Goal: Task Accomplishment & Management: Manage account settings

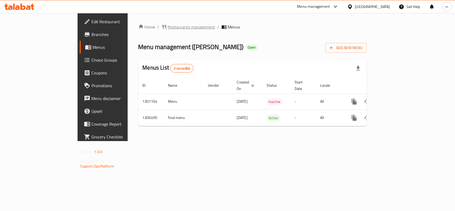
click at [168, 26] on span "Restaurants management" at bounding box center [191, 27] width 47 height 6
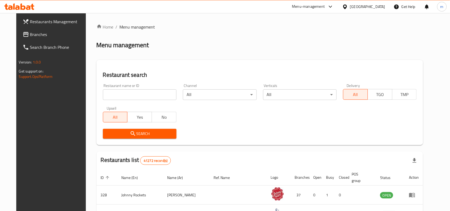
click at [30, 34] on span "Branches" at bounding box center [58, 34] width 57 height 6
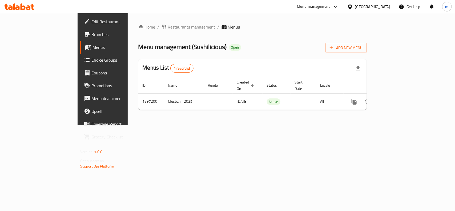
click at [168, 24] on span "Restaurants management" at bounding box center [191, 27] width 47 height 6
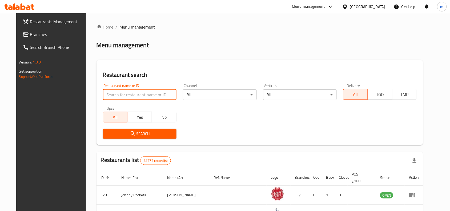
click at [110, 93] on input "search" at bounding box center [140, 94] width 74 height 11
paste input "700419"
type input "700419"
click button "Search" at bounding box center [140, 134] width 74 height 10
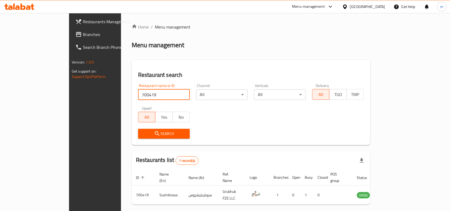
click at [368, 6] on div "[GEOGRAPHIC_DATA]" at bounding box center [367, 7] width 35 height 6
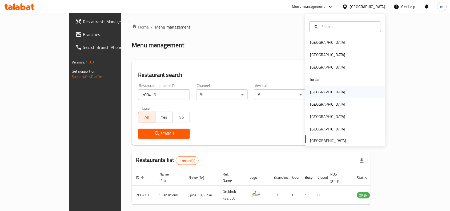
click at [314, 93] on div "Kuwait" at bounding box center [328, 92] width 35 height 6
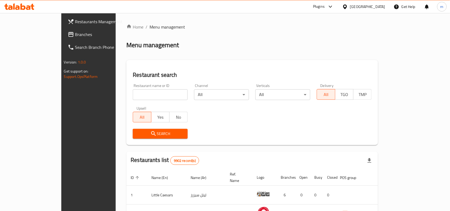
click at [75, 34] on span "Branches" at bounding box center [103, 34] width 57 height 6
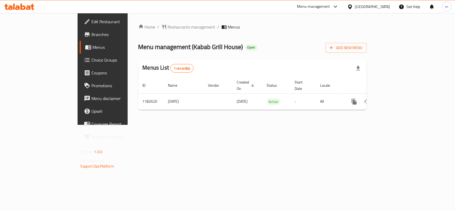
click at [382, 5] on div "Kuwait" at bounding box center [372, 7] width 35 height 6
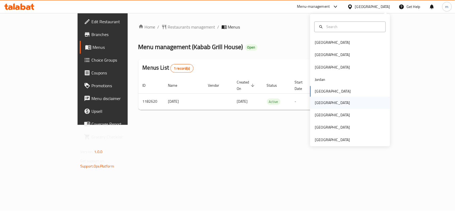
click at [316, 107] on div "Oman" at bounding box center [333, 103] width 44 height 12
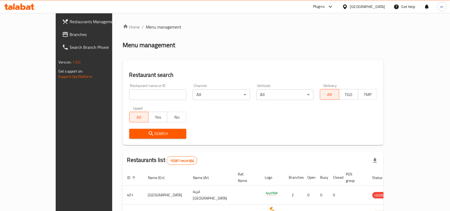
click at [58, 29] on link "Branches" at bounding box center [94, 34] width 73 height 13
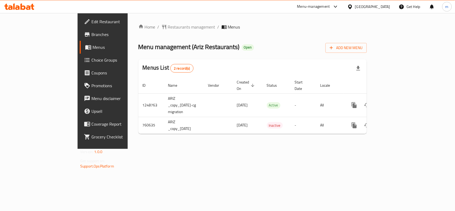
click at [386, 6] on div "Oman" at bounding box center [372, 7] width 35 height 6
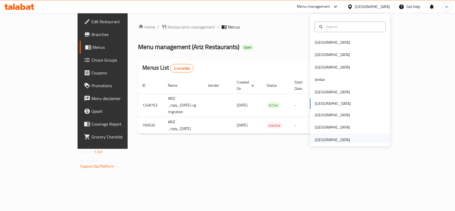
click at [324, 137] on div "[GEOGRAPHIC_DATA]" at bounding box center [332, 140] width 35 height 6
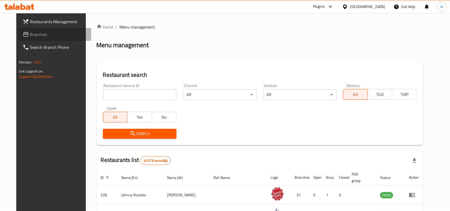
click at [36, 32] on span "Branches" at bounding box center [58, 34] width 57 height 6
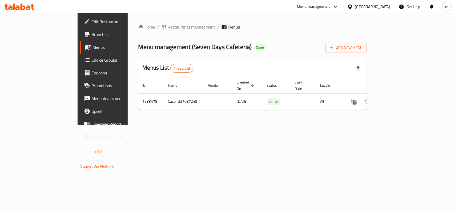
click at [168, 28] on span "Restaurants management" at bounding box center [191, 27] width 47 height 6
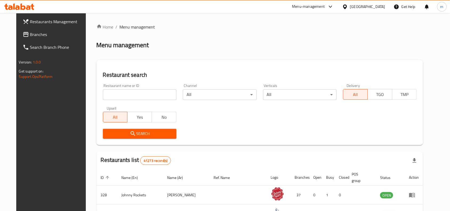
click at [24, 29] on link "Branches" at bounding box center [54, 34] width 73 height 13
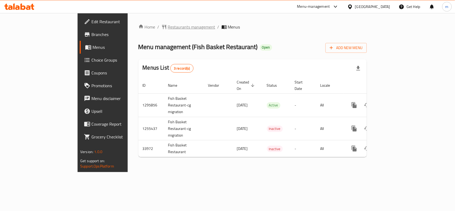
click at [168, 28] on span "Restaurants management" at bounding box center [191, 27] width 47 height 6
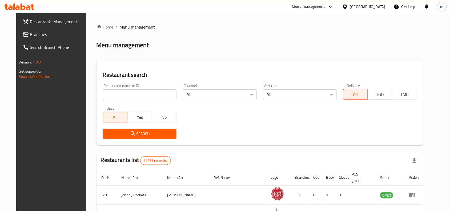
click at [35, 34] on span "Branches" at bounding box center [58, 34] width 57 height 6
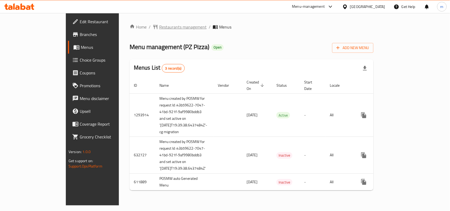
click at [159, 28] on span "Restaurants management" at bounding box center [182, 27] width 47 height 6
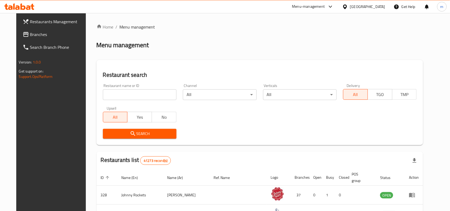
click at [107, 95] on input "search" at bounding box center [140, 94] width 74 height 11
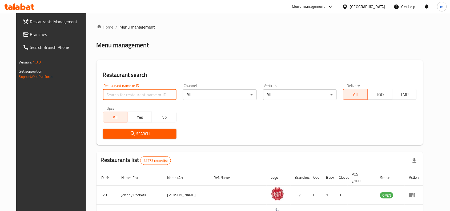
paste input "27671"
type input "27671"
click button "Search" at bounding box center [140, 134] width 74 height 10
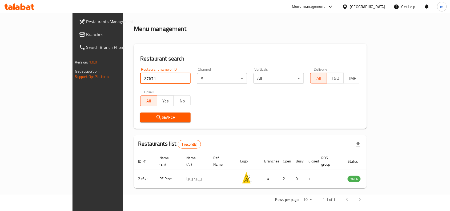
scroll to position [17, 0]
click at [86, 35] on span "Branches" at bounding box center [114, 34] width 57 height 6
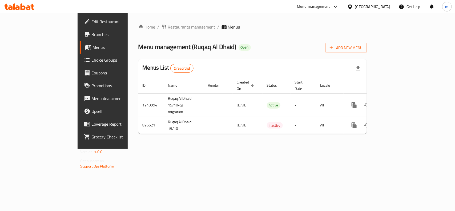
click at [168, 25] on span "Restaurants management" at bounding box center [191, 27] width 47 height 6
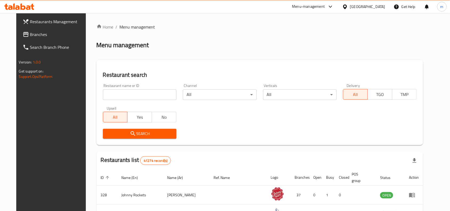
click at [30, 32] on span "Branches" at bounding box center [58, 34] width 57 height 6
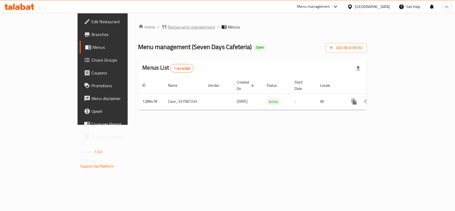
click at [168, 25] on span "Restaurants management" at bounding box center [191, 27] width 47 height 6
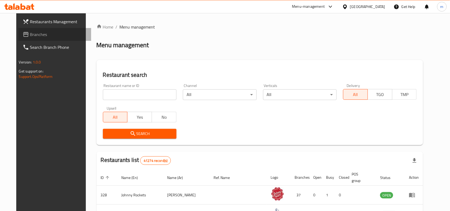
click at [30, 37] on span "Branches" at bounding box center [58, 34] width 57 height 6
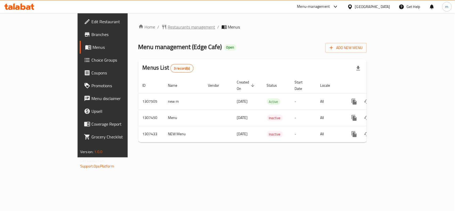
click at [168, 24] on span "Restaurants management" at bounding box center [191, 27] width 47 height 6
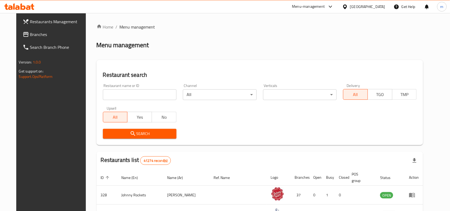
click at [111, 95] on input "search" at bounding box center [140, 94] width 74 height 11
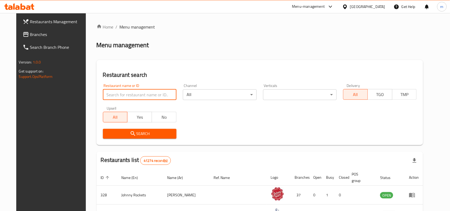
paste input "631207"
type input "631207"
click button "Search" at bounding box center [140, 134] width 74 height 10
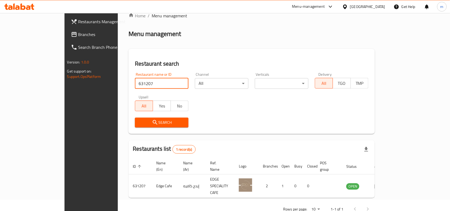
scroll to position [17, 0]
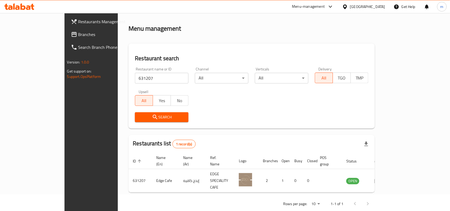
click at [78, 33] on span "Branches" at bounding box center [106, 34] width 57 height 6
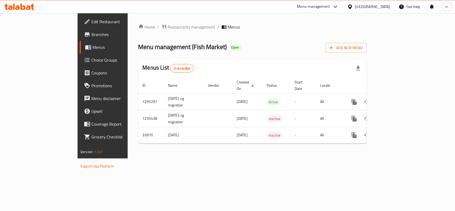
click at [363, 6] on div "[GEOGRAPHIC_DATA]" at bounding box center [372, 7] width 35 height 6
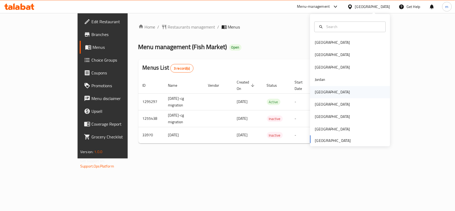
click at [320, 93] on div "[GEOGRAPHIC_DATA]" at bounding box center [332, 92] width 35 height 6
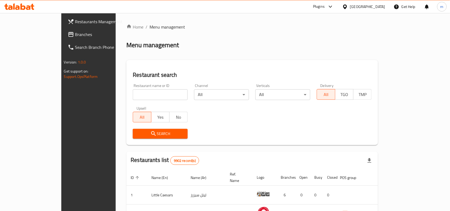
drag, startPoint x: 11, startPoint y: 27, endPoint x: 15, endPoint y: 34, distance: 7.7
click at [63, 28] on link "Branches" at bounding box center [99, 34] width 73 height 13
click at [75, 37] on span "Branches" at bounding box center [103, 34] width 57 height 6
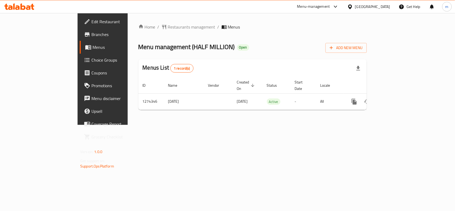
click at [384, 8] on div "[GEOGRAPHIC_DATA]" at bounding box center [372, 7] width 35 height 6
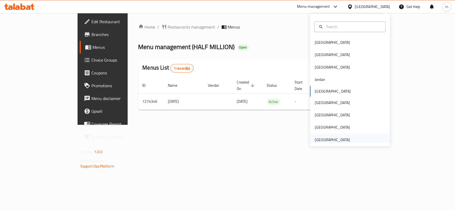
click at [347, 138] on div "[GEOGRAPHIC_DATA]" at bounding box center [333, 140] width 44 height 12
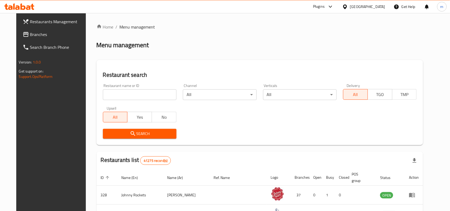
click at [30, 34] on span "Branches" at bounding box center [58, 34] width 57 height 6
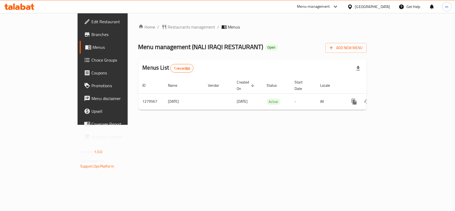
click at [145, 20] on div "Home / Restaurants management / Menus Menu management ( NALI IRAQI RESTAURANT )…" at bounding box center [253, 69] width 250 height 112
click at [168, 24] on span "Restaurants management" at bounding box center [191, 27] width 47 height 6
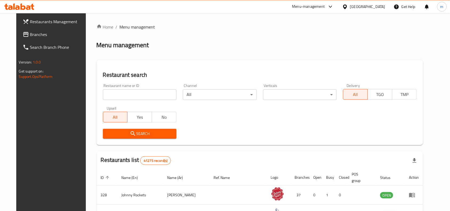
click at [105, 94] on input "search" at bounding box center [140, 94] width 74 height 11
click at [30, 32] on span "Branches" at bounding box center [58, 34] width 57 height 6
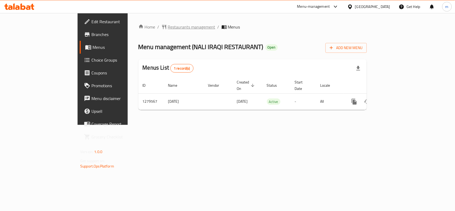
click at [168, 27] on span "Restaurants management" at bounding box center [191, 27] width 47 height 6
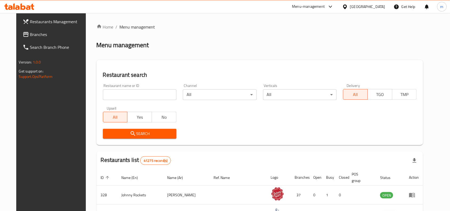
click at [46, 31] on span "Branches" at bounding box center [58, 34] width 57 height 6
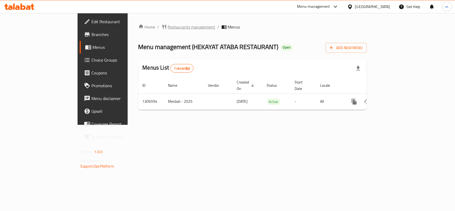
click at [168, 28] on span "Restaurants management" at bounding box center [191, 27] width 47 height 6
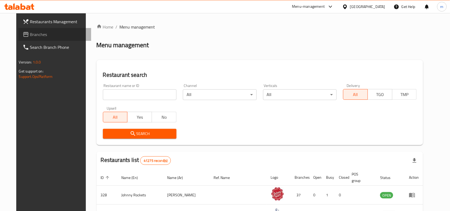
click at [18, 30] on link "Branches" at bounding box center [54, 34] width 73 height 13
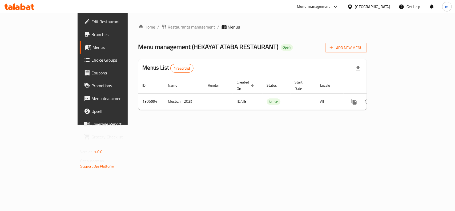
click at [380, 4] on div "[GEOGRAPHIC_DATA]" at bounding box center [372, 7] width 35 height 6
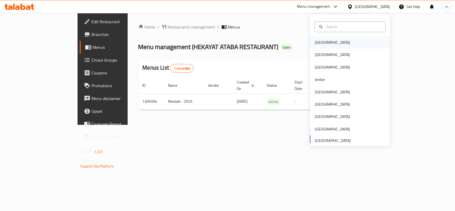
click at [323, 41] on div "[GEOGRAPHIC_DATA]" at bounding box center [333, 43] width 44 height 12
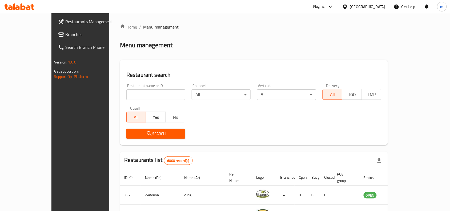
click at [65, 34] on span "Branches" at bounding box center [93, 34] width 57 height 6
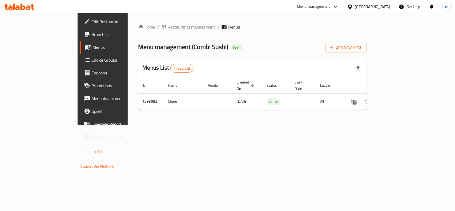
drag, startPoint x: 377, startPoint y: 7, endPoint x: 374, endPoint y: 11, distance: 4.6
click at [355, 7] on div at bounding box center [352, 7] width 8 height 6
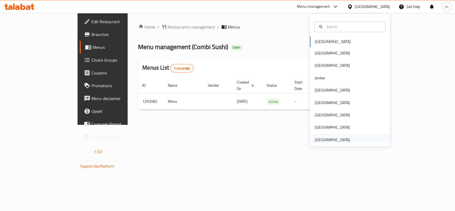
click at [349, 138] on div "[GEOGRAPHIC_DATA]" at bounding box center [350, 140] width 80 height 12
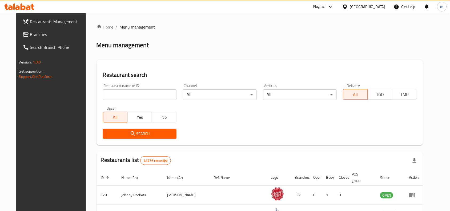
click at [41, 35] on span "Branches" at bounding box center [58, 34] width 57 height 6
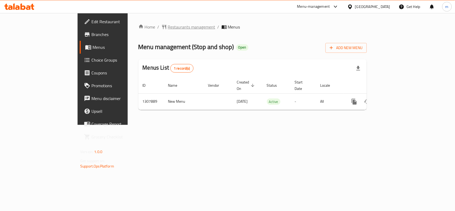
click at [168, 29] on span "Restaurants management" at bounding box center [191, 27] width 47 height 6
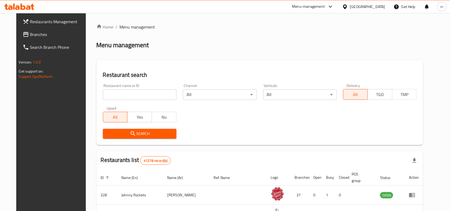
click at [30, 37] on span "Branches" at bounding box center [58, 34] width 57 height 6
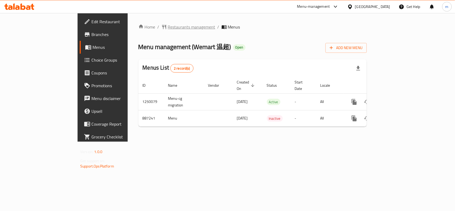
click at [168, 29] on span "Restaurants management" at bounding box center [191, 27] width 47 height 6
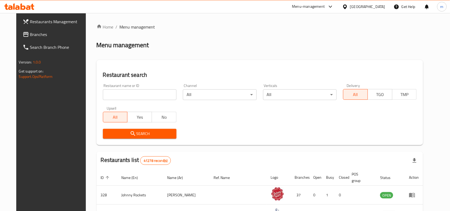
click at [35, 36] on span "Branches" at bounding box center [58, 34] width 57 height 6
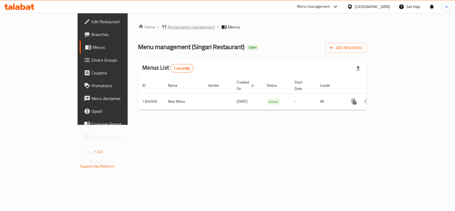
click at [168, 26] on span "Restaurants management" at bounding box center [191, 27] width 47 height 6
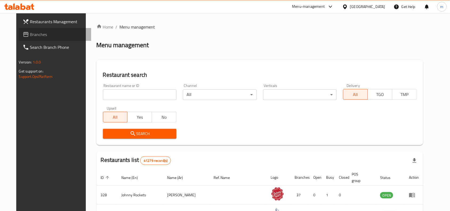
click at [31, 35] on span "Branches" at bounding box center [58, 34] width 57 height 6
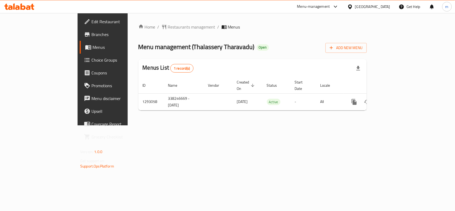
click at [356, 8] on div "[GEOGRAPHIC_DATA]" at bounding box center [372, 7] width 35 height 6
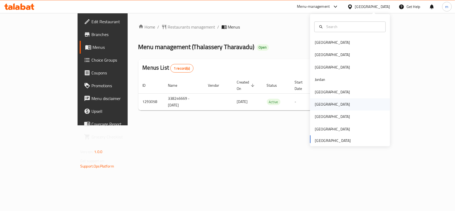
click at [315, 104] on div "[GEOGRAPHIC_DATA]" at bounding box center [332, 105] width 35 height 6
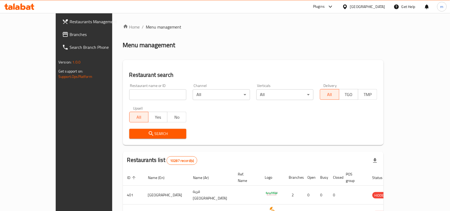
click at [70, 31] on span "Branches" at bounding box center [98, 34] width 57 height 6
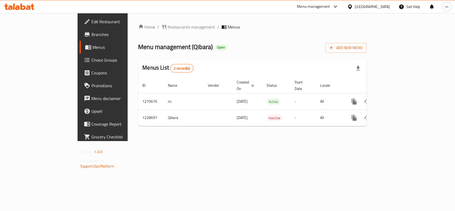
click at [225, 38] on div "Home / Restaurants management / Menus Menu management ( Qibara ) Open Add New M…" at bounding box center [252, 77] width 229 height 107
click at [92, 60] on span "Choice Groups" at bounding box center [121, 60] width 58 height 6
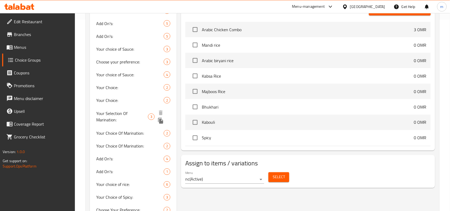
scroll to position [200, 0]
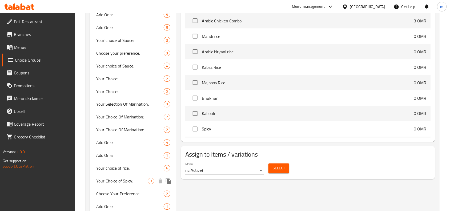
click at [111, 181] on span "Your Choice of Spicy:" at bounding box center [121, 181] width 51 height 6
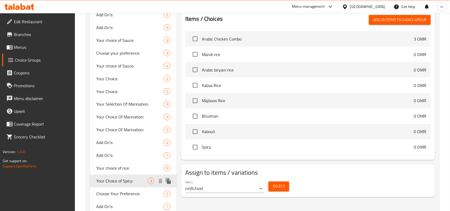
type input "Your Choice of Spicy:"
type input "اختيارك من سبايسي:"
type input "1"
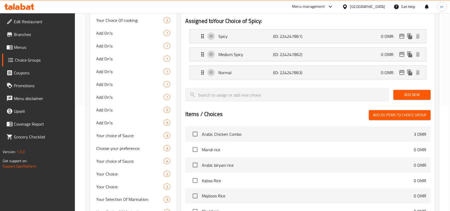
scroll to position [67, 0]
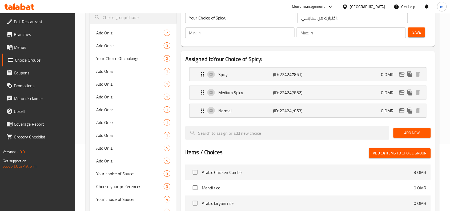
click at [378, 6] on div "Oman" at bounding box center [367, 7] width 35 height 6
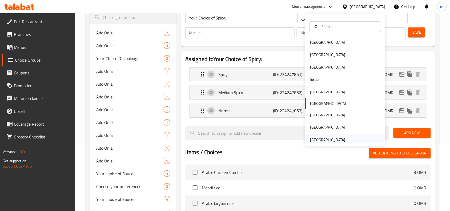
click at [322, 138] on div "[GEOGRAPHIC_DATA]" at bounding box center [328, 140] width 35 height 6
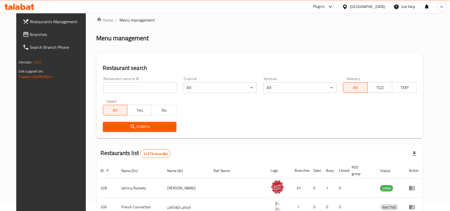
scroll to position [67, 0]
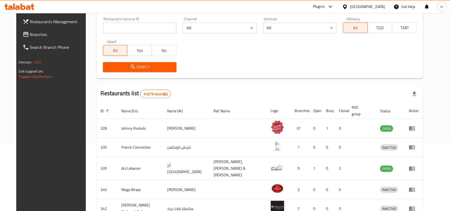
click at [30, 34] on span "Branches" at bounding box center [58, 34] width 57 height 6
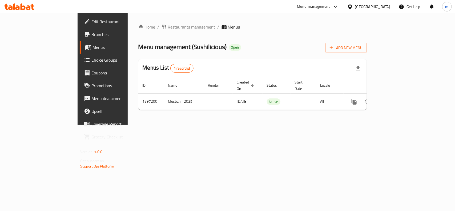
click at [358, 7] on div "[GEOGRAPHIC_DATA]" at bounding box center [372, 7] width 35 height 6
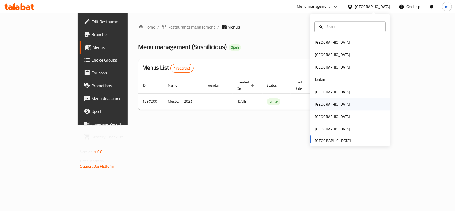
click at [318, 108] on div "[GEOGRAPHIC_DATA]" at bounding box center [332, 105] width 35 height 6
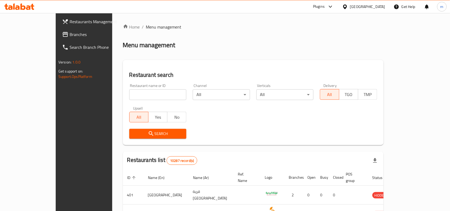
click at [70, 31] on span "Branches" at bounding box center [98, 34] width 57 height 6
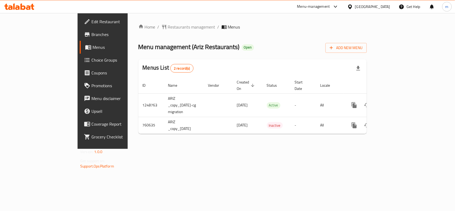
click at [353, 9] on icon at bounding box center [351, 7] width 6 height 6
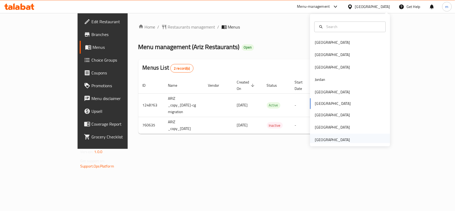
click at [339, 139] on div "[GEOGRAPHIC_DATA]" at bounding box center [332, 140] width 35 height 6
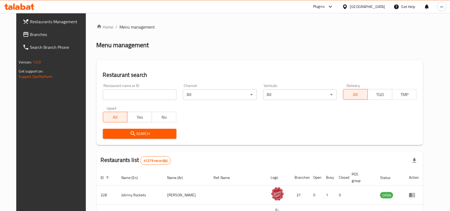
click at [18, 30] on link "Branches" at bounding box center [54, 34] width 73 height 13
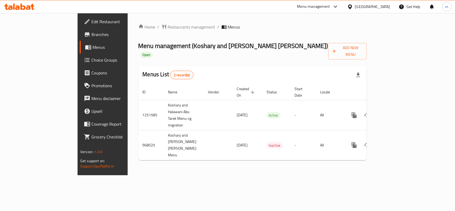
click at [352, 6] on icon at bounding box center [350, 6] width 4 height 5
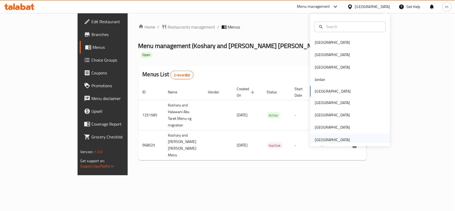
click at [338, 138] on div "[GEOGRAPHIC_DATA]" at bounding box center [332, 140] width 35 height 6
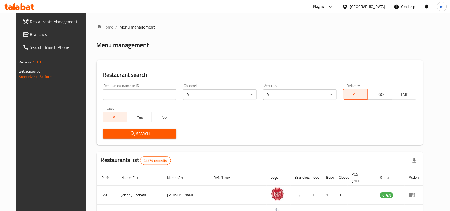
click at [31, 29] on link "Branches" at bounding box center [54, 34] width 73 height 13
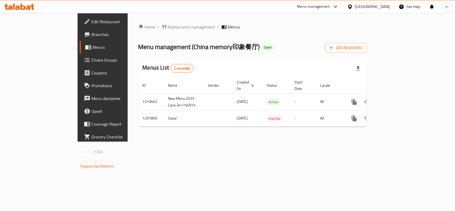
click at [146, 20] on div "Home / Restaurants management / Menus Menu management ( China memory印象餐厅 ) Open…" at bounding box center [253, 77] width 250 height 129
click at [168, 24] on span "Restaurants management" at bounding box center [191, 27] width 47 height 6
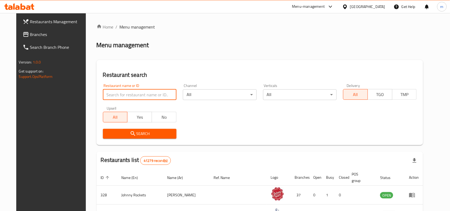
click at [126, 96] on input "search" at bounding box center [140, 94] width 74 height 11
paste input "700688"
type input "700688"
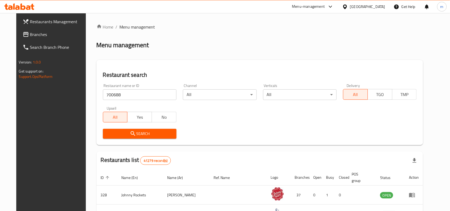
click at [133, 133] on span "Search" at bounding box center [139, 133] width 65 height 7
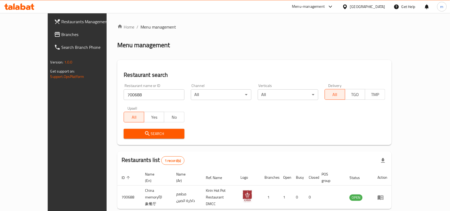
drag, startPoint x: 365, startPoint y: 7, endPoint x: 362, endPoint y: 13, distance: 6.3
click at [365, 7] on div "[GEOGRAPHIC_DATA]" at bounding box center [367, 7] width 35 height 6
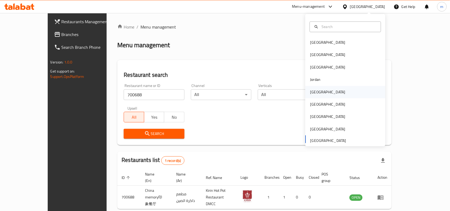
click at [318, 92] on div "[GEOGRAPHIC_DATA]" at bounding box center [328, 92] width 44 height 12
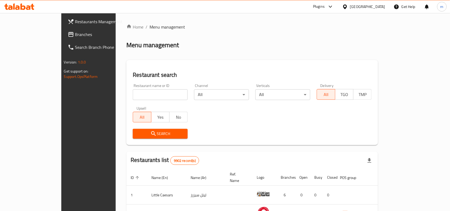
click at [75, 37] on span "Branches" at bounding box center [103, 34] width 57 height 6
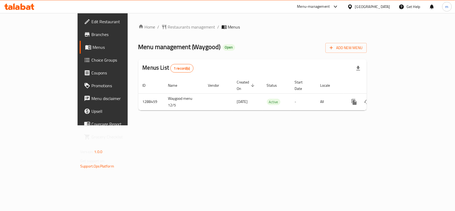
click at [379, 6] on div "[GEOGRAPHIC_DATA]" at bounding box center [372, 7] width 35 height 6
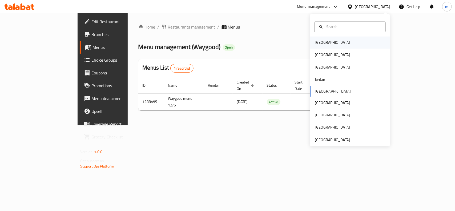
click at [318, 44] on div "[GEOGRAPHIC_DATA]" at bounding box center [332, 43] width 35 height 6
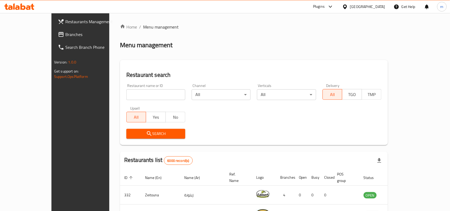
click at [65, 35] on span "Branches" at bounding box center [93, 34] width 57 height 6
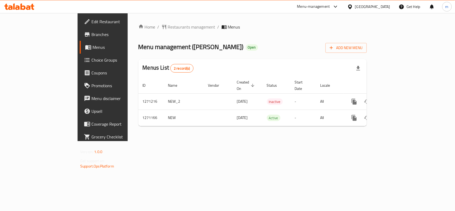
click at [384, 8] on div "[GEOGRAPHIC_DATA]" at bounding box center [372, 7] width 35 height 6
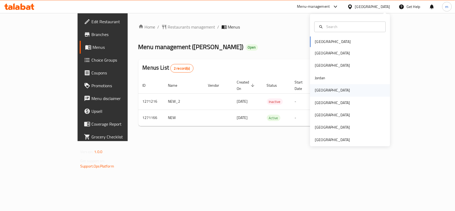
click at [318, 92] on div "[GEOGRAPHIC_DATA]" at bounding box center [332, 91] width 35 height 6
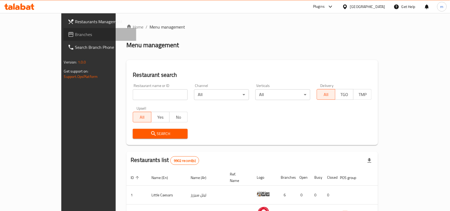
click at [68, 35] on icon at bounding box center [71, 34] width 6 height 6
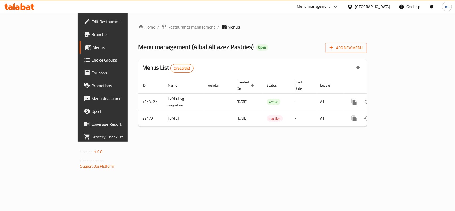
click at [355, 7] on div at bounding box center [352, 7] width 8 height 6
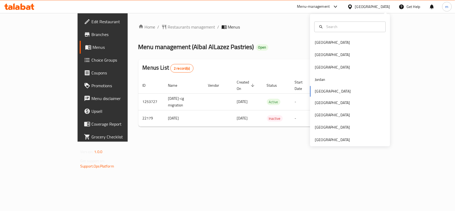
click at [209, 142] on div "Home / Restaurants management / Menus Menu management ( Albal AlLazez Pastries …" at bounding box center [253, 77] width 250 height 129
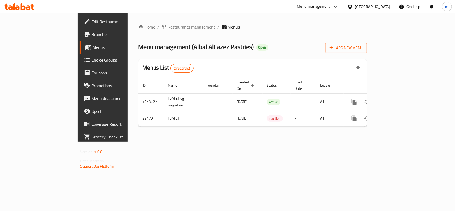
click at [379, 6] on div "[GEOGRAPHIC_DATA]" at bounding box center [372, 7] width 35 height 6
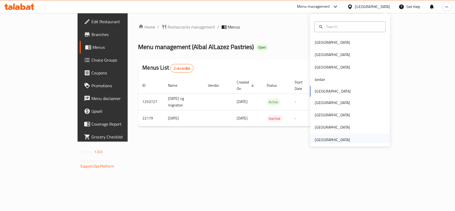
click at [329, 141] on div "[GEOGRAPHIC_DATA]" at bounding box center [332, 140] width 35 height 6
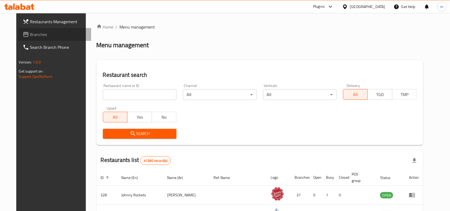
click at [51, 30] on link "Branches" at bounding box center [54, 34] width 73 height 13
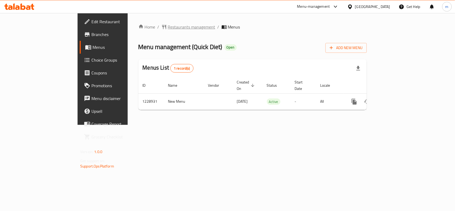
click at [168, 27] on span "Restaurants management" at bounding box center [191, 27] width 47 height 6
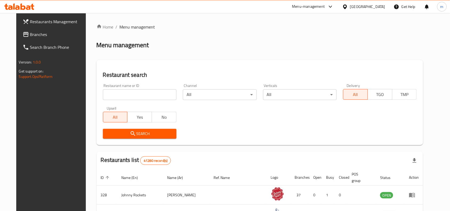
click at [30, 35] on span "Branches" at bounding box center [58, 34] width 57 height 6
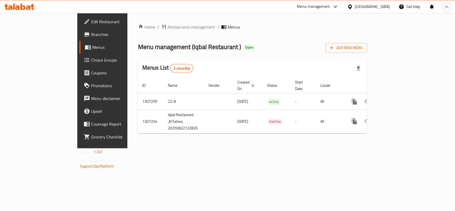
click at [368, 4] on div "[GEOGRAPHIC_DATA]" at bounding box center [372, 7] width 35 height 6
drag, startPoint x: 255, startPoint y: 43, endPoint x: 164, endPoint y: 37, distance: 91.2
click at [255, 43] on div "Menu management ( Iqbal Restaurant ‏ ) Open Add New Menu" at bounding box center [252, 47] width 229 height 12
click at [168, 30] on span "Restaurants management" at bounding box center [191, 27] width 47 height 6
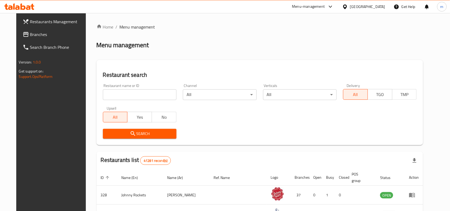
drag, startPoint x: 29, startPoint y: 35, endPoint x: 7, endPoint y: 41, distance: 22.5
click at [30, 35] on span "Branches" at bounding box center [58, 34] width 57 height 6
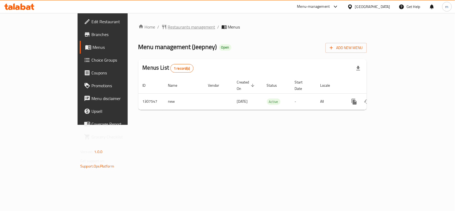
click at [168, 24] on span "Restaurants management" at bounding box center [191, 27] width 47 height 6
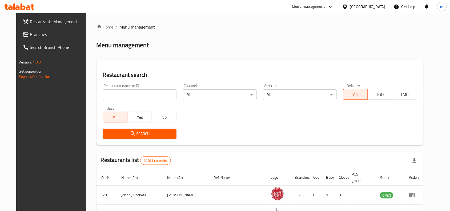
click at [23, 33] on icon at bounding box center [26, 34] width 6 height 6
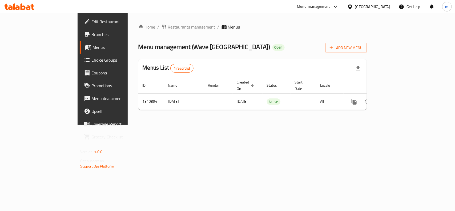
click at [168, 24] on span "Restaurants management" at bounding box center [191, 27] width 47 height 6
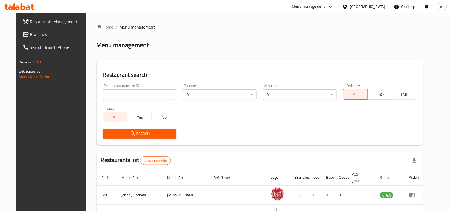
click at [30, 35] on span "Branches" at bounding box center [58, 34] width 57 height 6
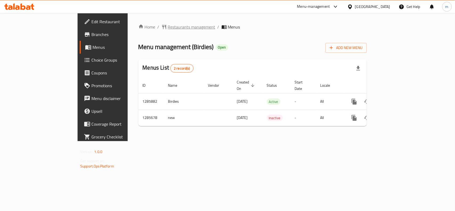
click at [168, 28] on span "Restaurants management" at bounding box center [191, 27] width 47 height 6
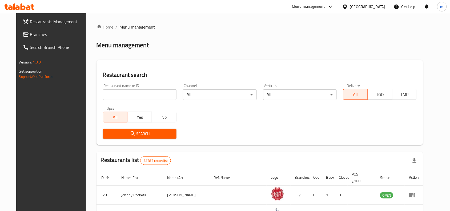
drag, startPoint x: 154, startPoint y: 87, endPoint x: 156, endPoint y: 89, distance: 2.8
click at [154, 87] on div "Restaurant name or ID Restaurant name or ID" at bounding box center [140, 92] width 74 height 16
click at [154, 95] on input "search" at bounding box center [140, 94] width 74 height 11
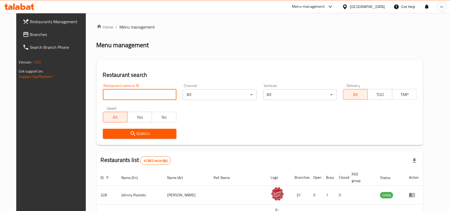
paste input "695428"
type input "695428"
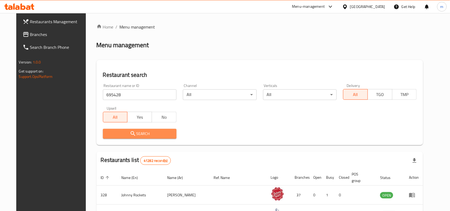
click at [118, 137] on button "Search" at bounding box center [140, 134] width 74 height 10
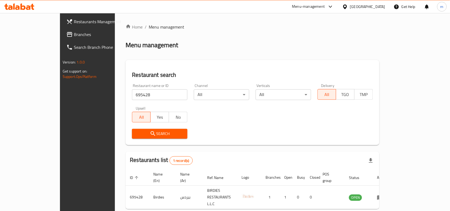
click at [371, 4] on div "[GEOGRAPHIC_DATA]" at bounding box center [367, 7] width 35 height 6
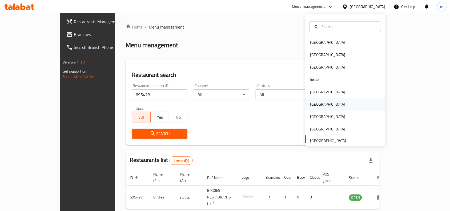
click at [311, 106] on div "[GEOGRAPHIC_DATA]" at bounding box center [328, 105] width 35 height 6
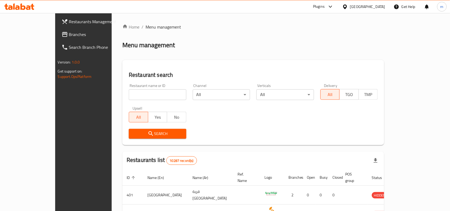
click at [69, 37] on span "Branches" at bounding box center [97, 34] width 57 height 6
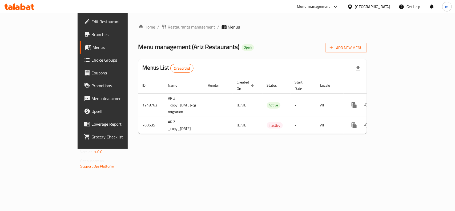
click at [382, 6] on div "Oman" at bounding box center [372, 7] width 35 height 6
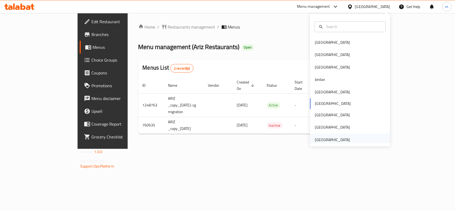
click at [337, 142] on div "[GEOGRAPHIC_DATA]" at bounding box center [332, 140] width 35 height 6
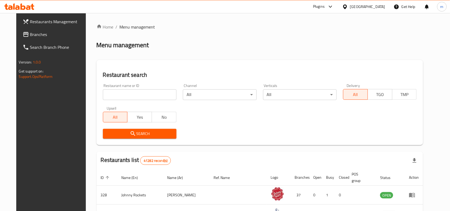
click at [30, 31] on span "Branches" at bounding box center [58, 34] width 57 height 6
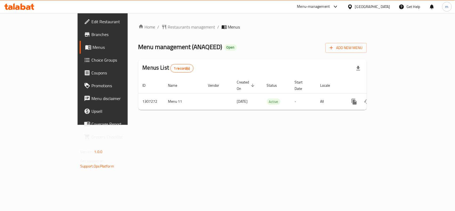
click at [138, 31] on div "Home / Restaurants management / Menus Menu management ( ANAQEED ) Open Add New …" at bounding box center [252, 69] width 229 height 90
click at [168, 29] on span "Restaurants management" at bounding box center [191, 27] width 47 height 6
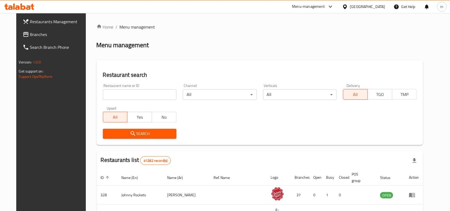
click at [30, 35] on span "Branches" at bounding box center [58, 34] width 57 height 6
